Goal: Find specific page/section: Find specific page/section

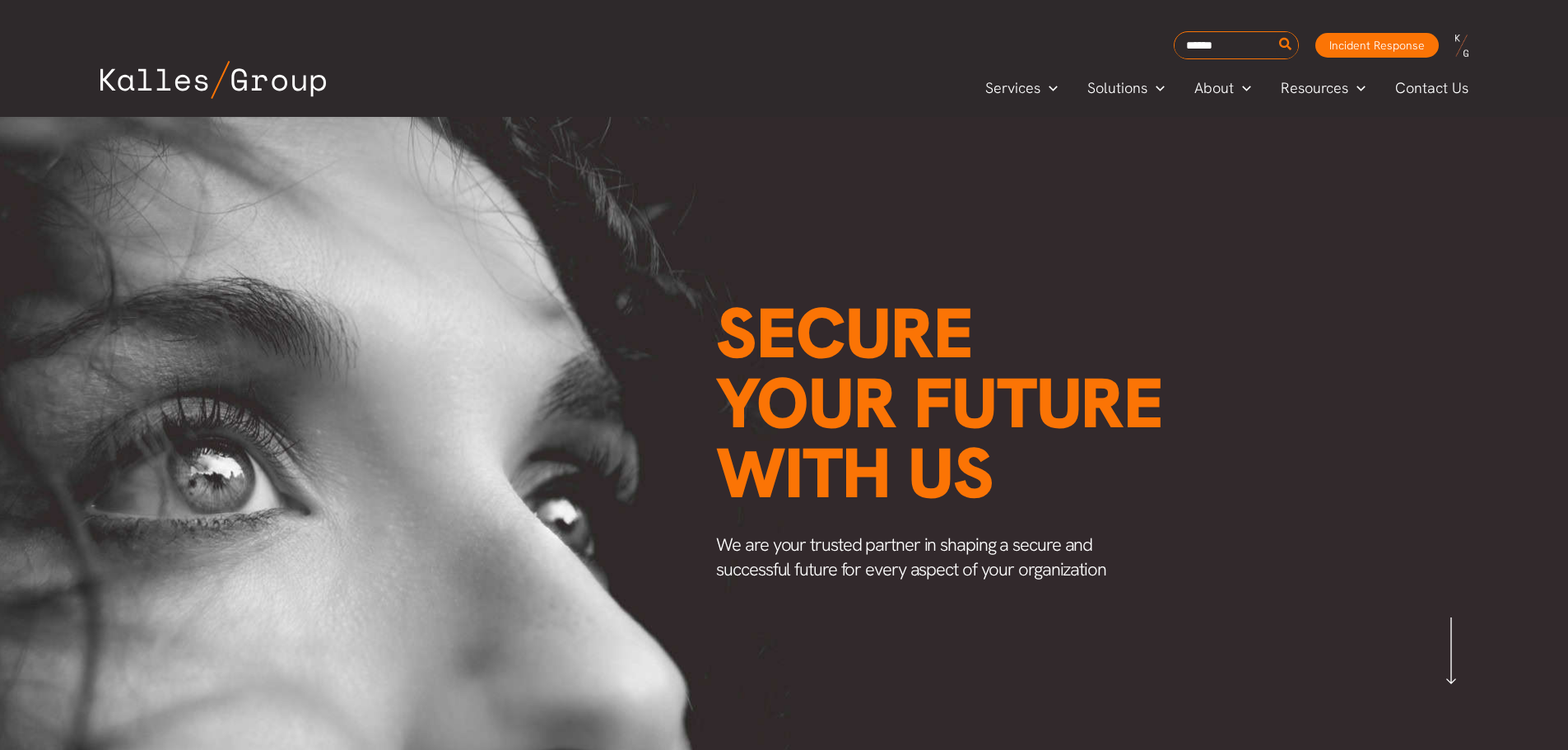
scroll to position [0, 1933]
click at [1240, 156] on span "Our Leadership" at bounding box center [1247, 163] width 103 height 19
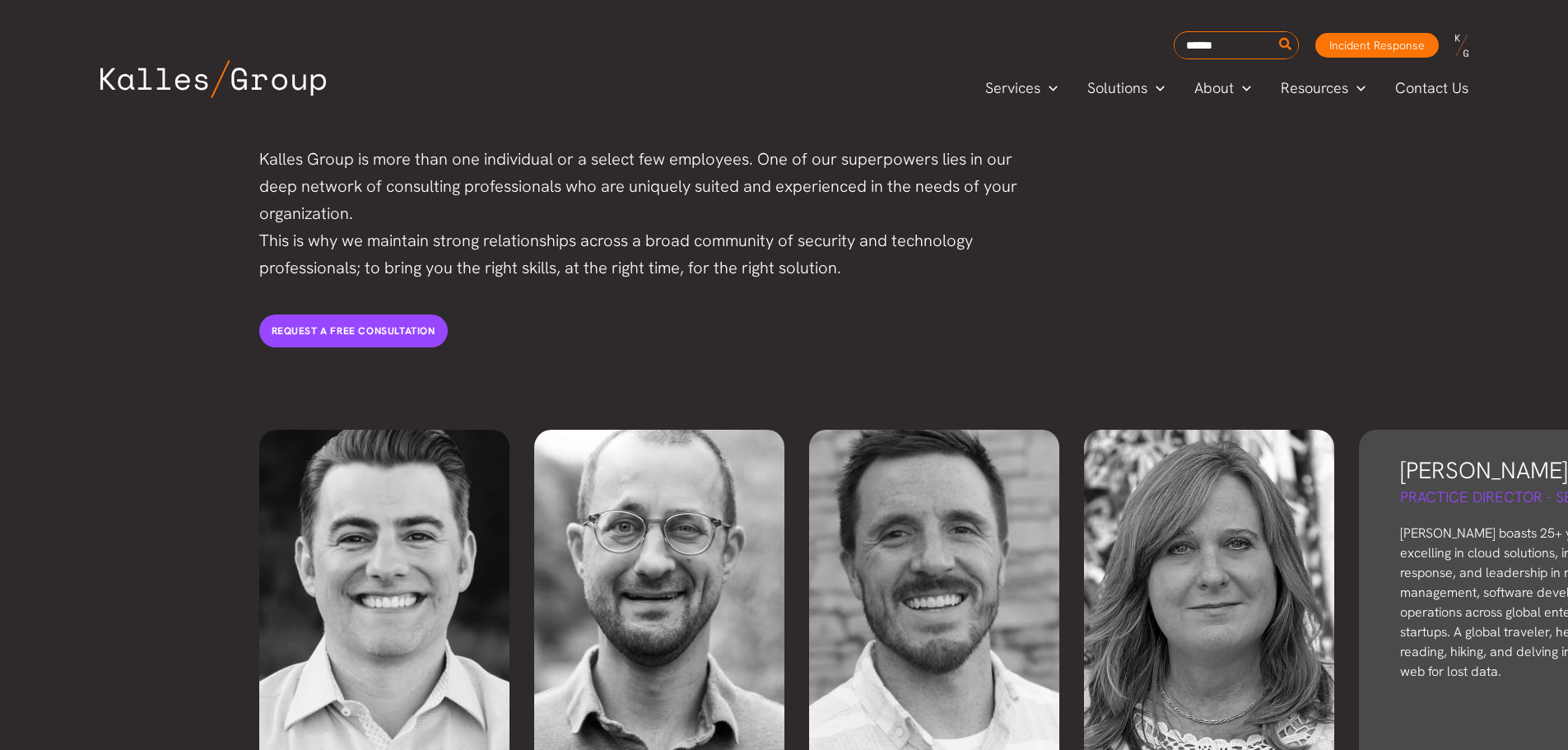
scroll to position [3530, 0]
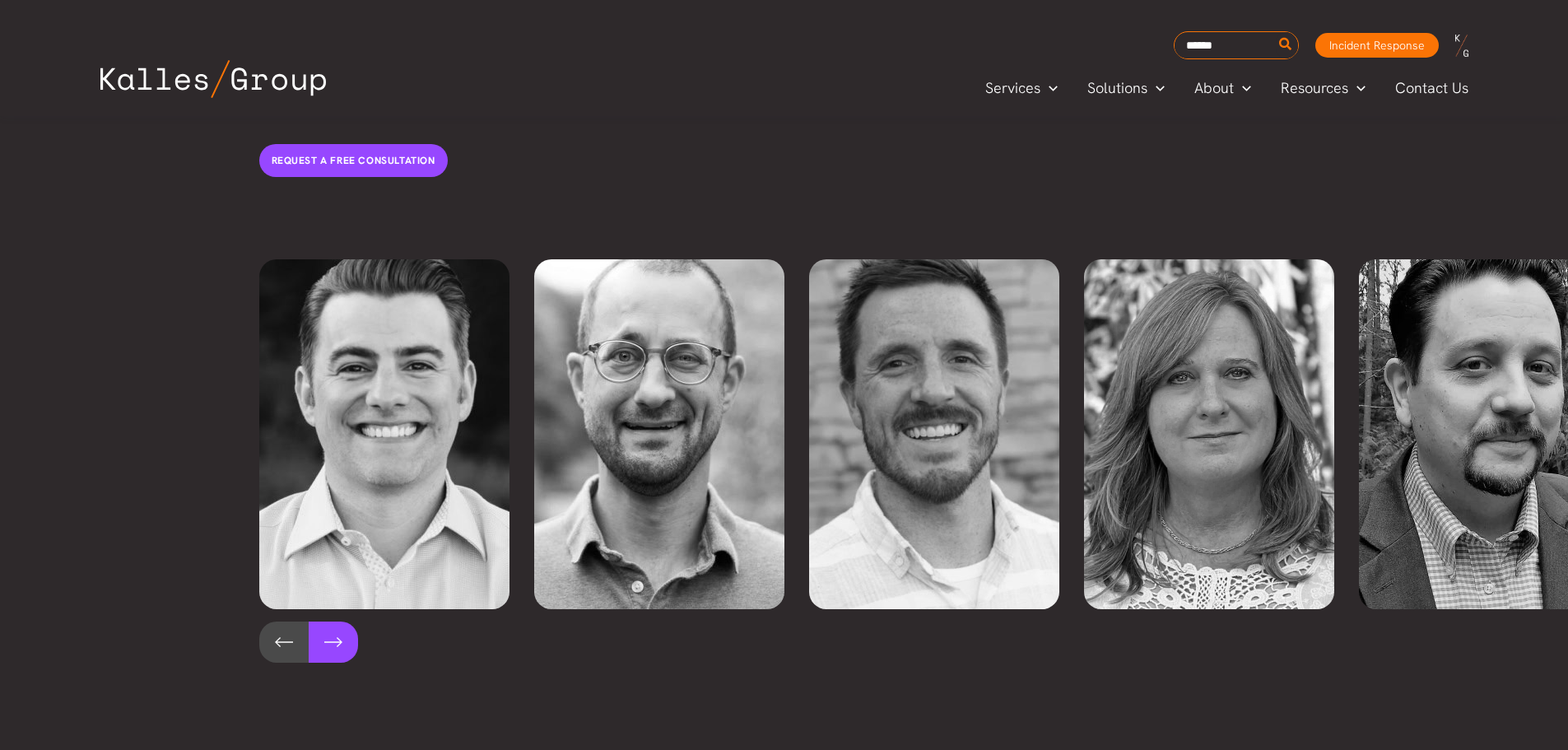
click at [334, 622] on button at bounding box center [333, 642] width 49 height 41
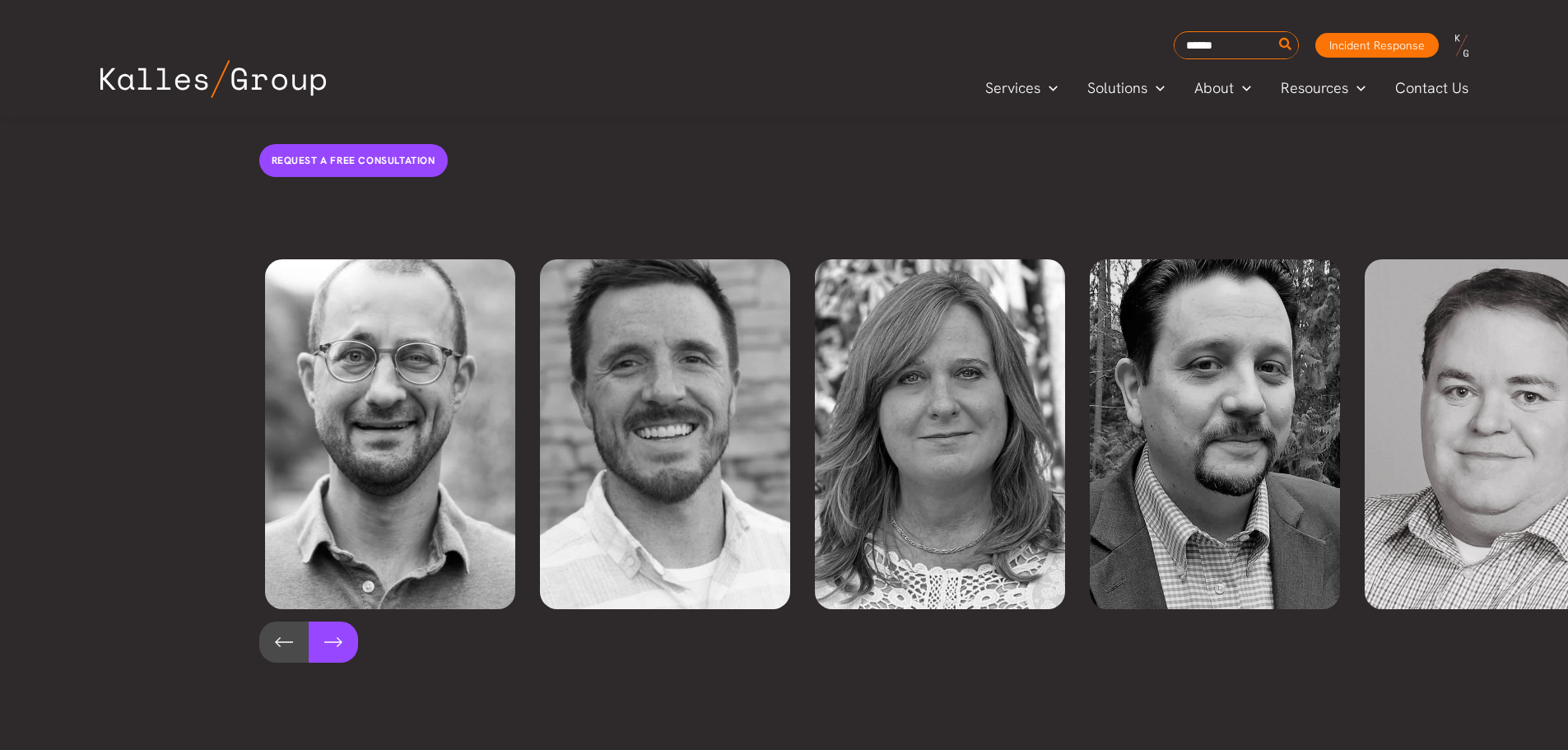
scroll to position [0, 275]
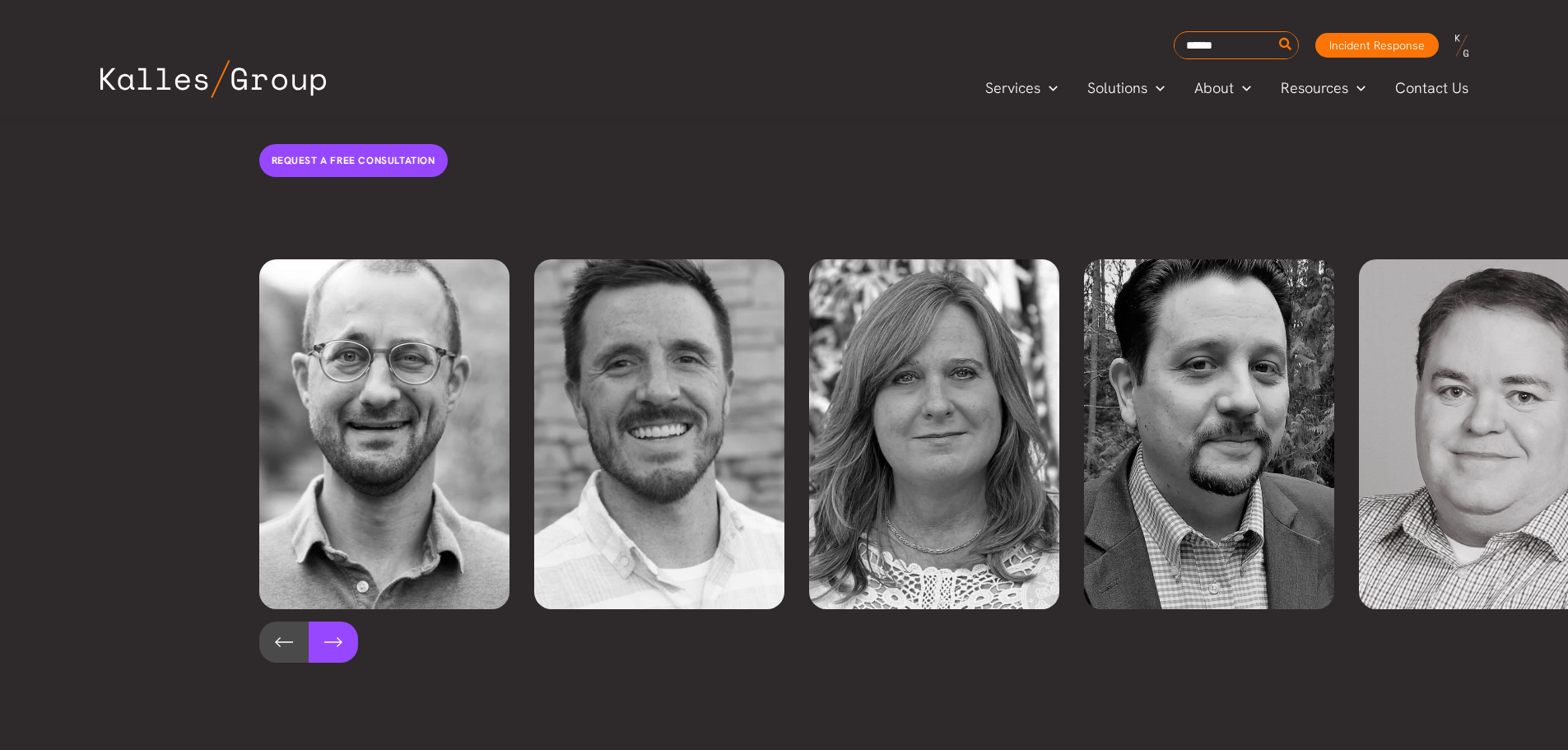
click at [332, 622] on button at bounding box center [333, 642] width 49 height 41
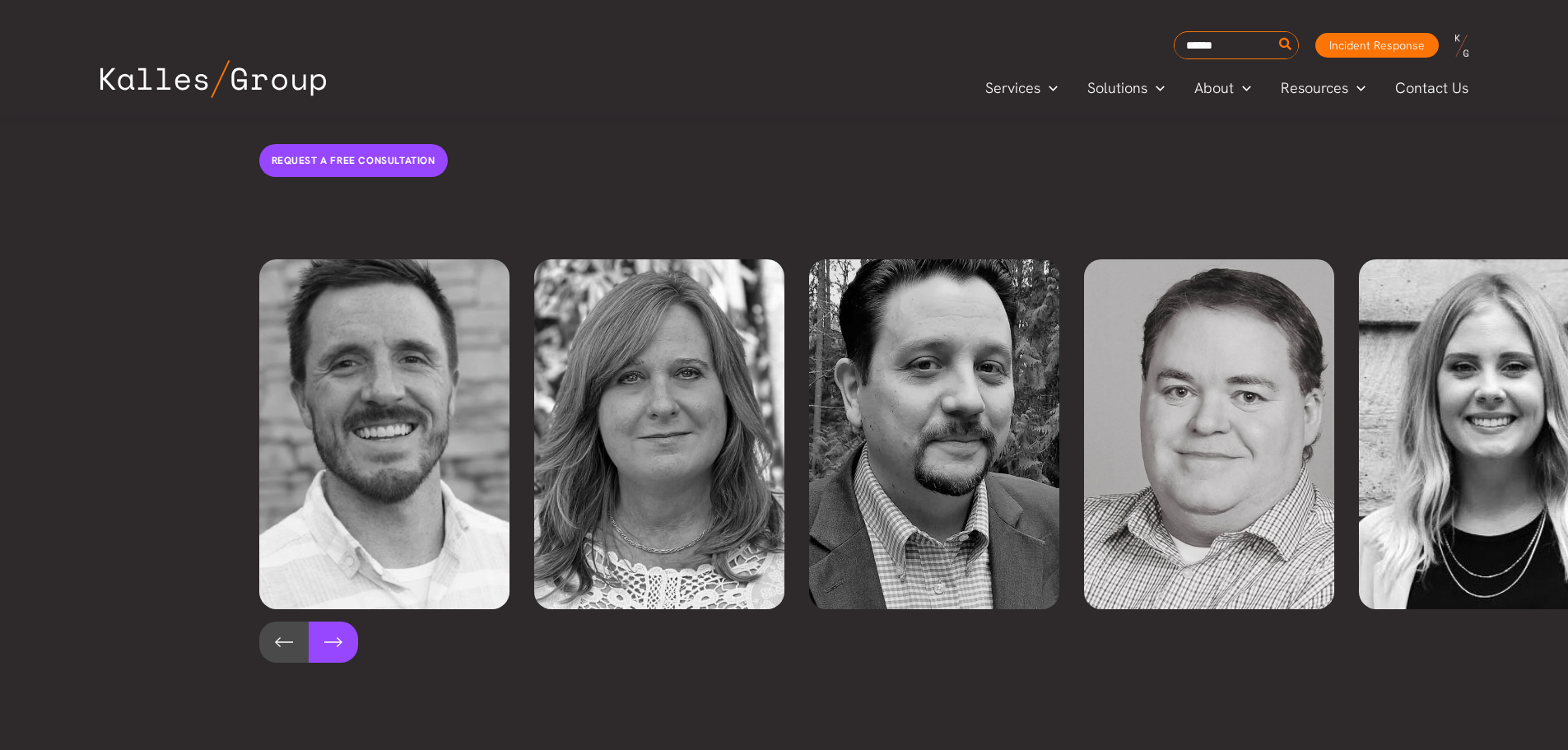
click at [332, 622] on button at bounding box center [333, 642] width 49 height 41
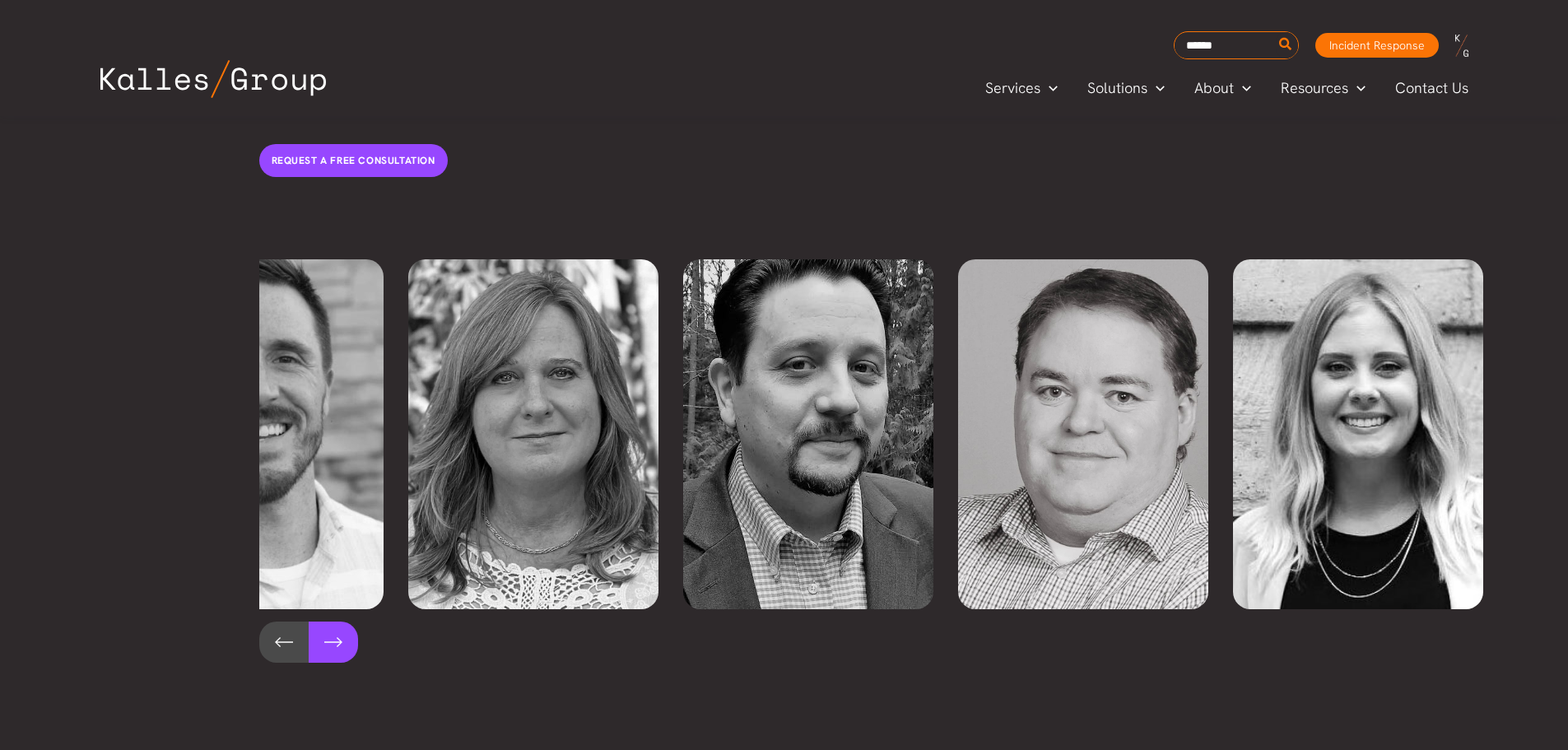
click at [332, 622] on button at bounding box center [333, 642] width 49 height 41
click at [272, 622] on button at bounding box center [283, 642] width 49 height 41
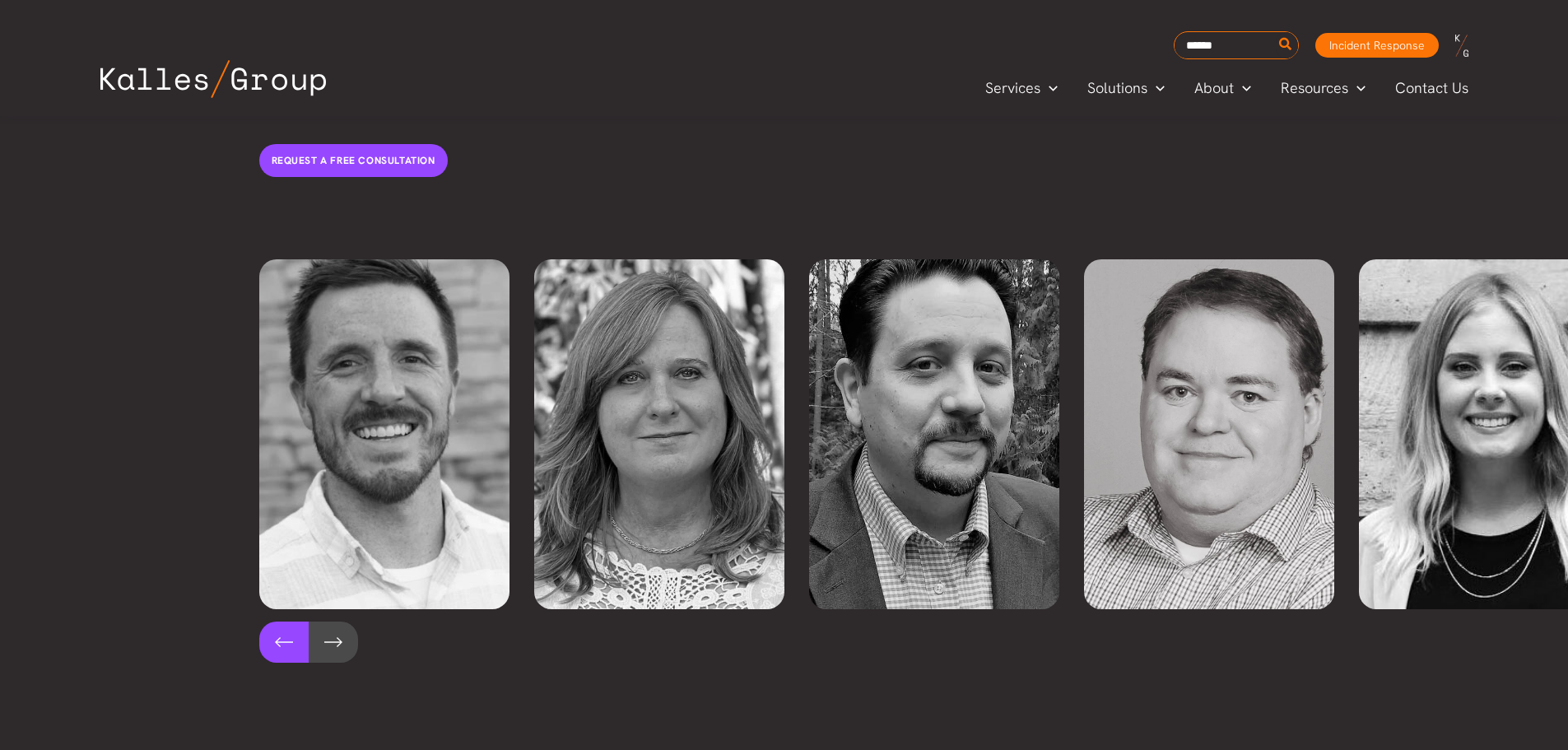
click at [277, 622] on button at bounding box center [283, 642] width 49 height 41
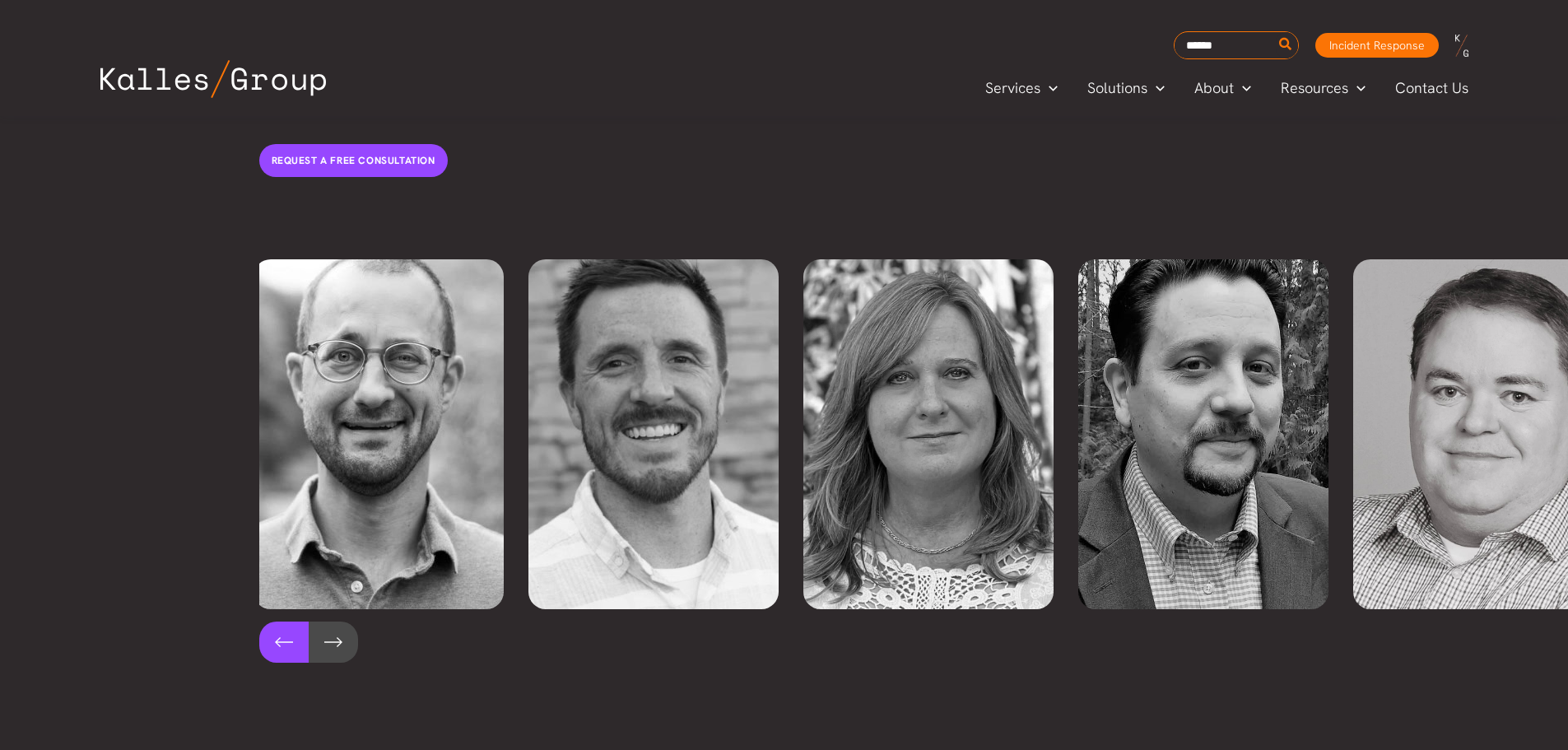
scroll to position [0, 275]
